Goal: Task Accomplishment & Management: Complete application form

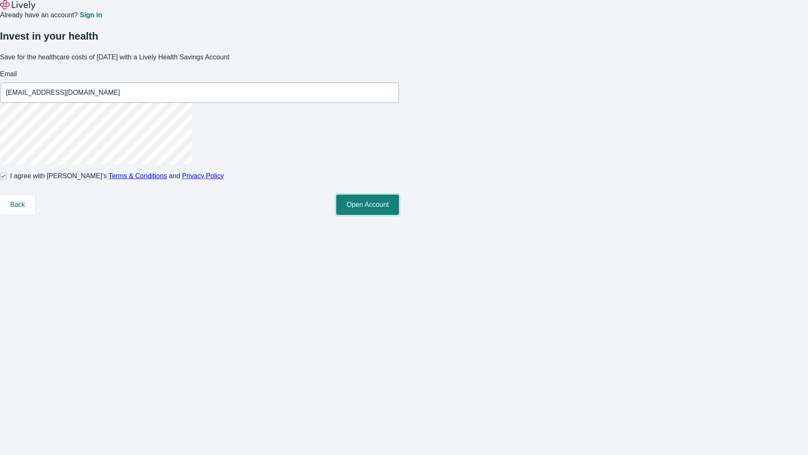
click at [399, 215] on button "Open Account" at bounding box center [367, 204] width 63 height 20
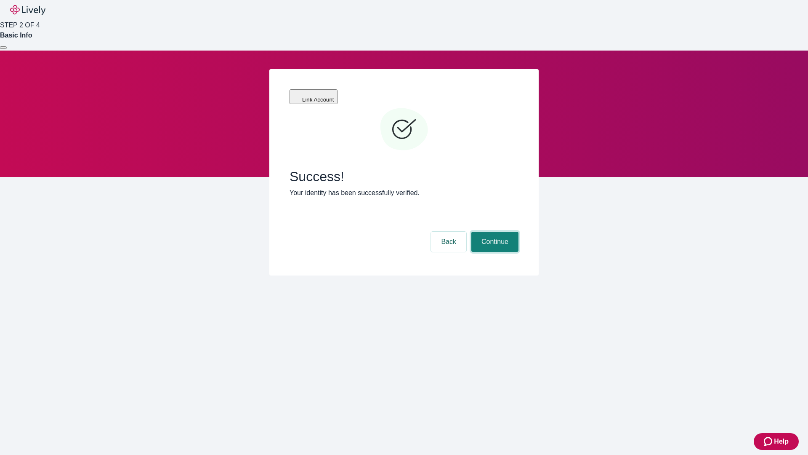
click at [494, 231] on button "Continue" at bounding box center [494, 241] width 47 height 20
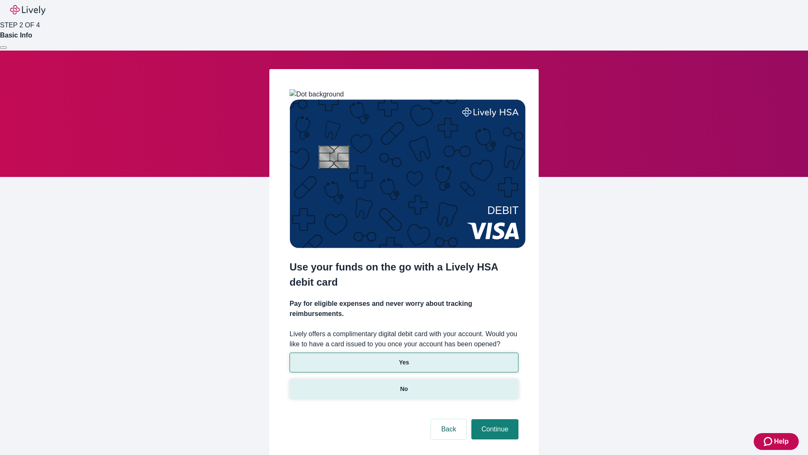
click at [404, 384] on p "No" at bounding box center [404, 388] width 8 height 9
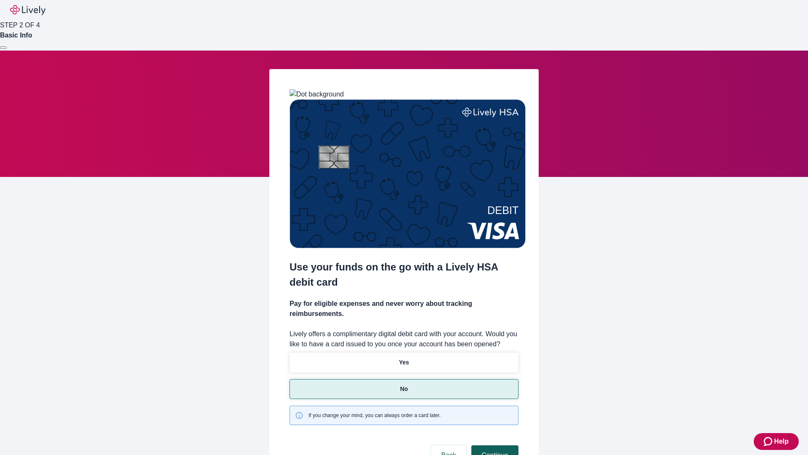
click at [494, 445] on button "Continue" at bounding box center [494, 455] width 47 height 20
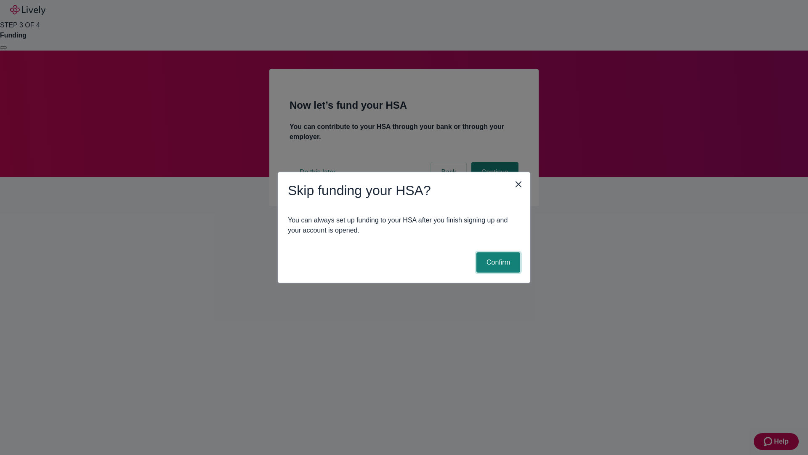
click at [497, 262] on button "Confirm" at bounding box center [498, 262] width 44 height 20
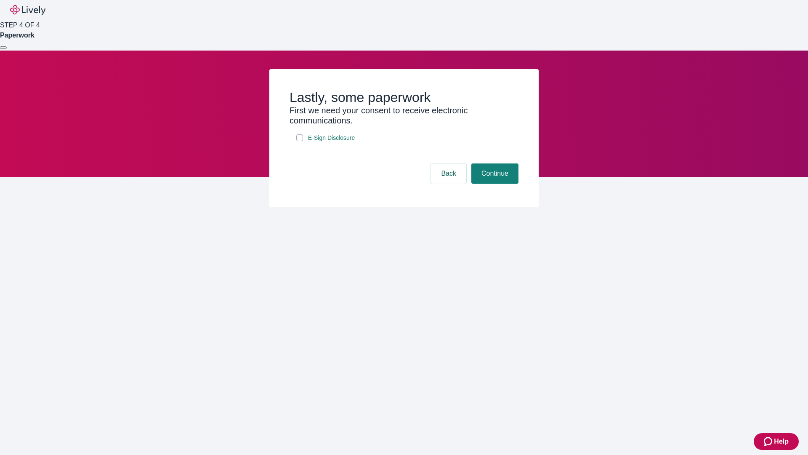
click at [300, 141] on input "E-Sign Disclosure" at bounding box center [299, 137] width 7 height 7
checkbox input "true"
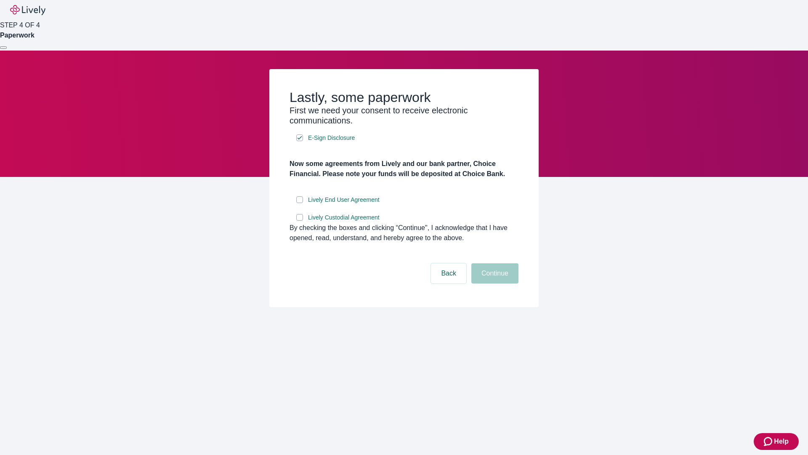
click at [300, 203] on input "Lively End User Agreement" at bounding box center [299, 199] width 7 height 7
checkbox input "true"
click at [300, 221] on input "Lively Custodial Agreement" at bounding box center [299, 217] width 7 height 7
checkbox input "true"
click at [494, 283] on button "Continue" at bounding box center [494, 273] width 47 height 20
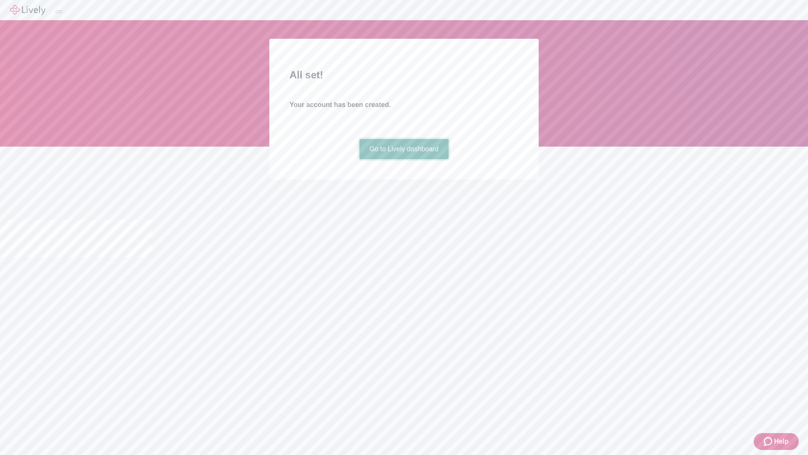
click at [404, 159] on link "Go to Lively dashboard" at bounding box center [404, 149] width 90 height 20
